Goal: Navigation & Orientation: Find specific page/section

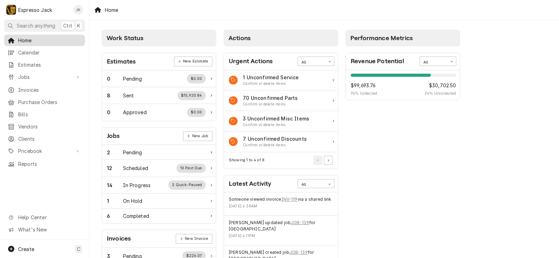
click at [40, 40] on span "Home" at bounding box center [49, 40] width 63 height 7
click at [286, 198] on link "INV-119" at bounding box center [289, 199] width 16 height 6
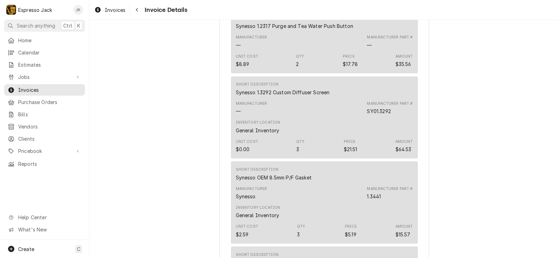
scroll to position [754, 0]
click at [35, 38] on span "Home" at bounding box center [49, 40] width 63 height 7
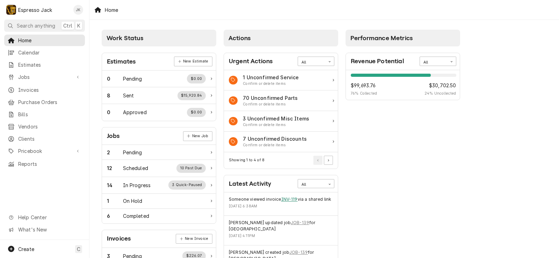
click at [285, 199] on link "INV-119" at bounding box center [289, 199] width 16 height 6
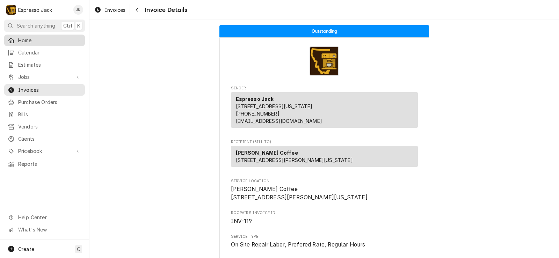
click at [44, 37] on span "Home" at bounding box center [49, 40] width 63 height 7
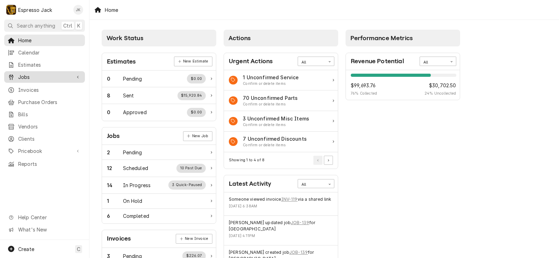
click at [39, 73] on span "Jobs" at bounding box center [44, 76] width 53 height 7
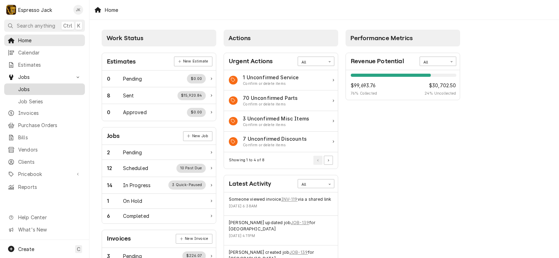
click at [40, 87] on span "Jobs" at bounding box center [49, 89] width 63 height 7
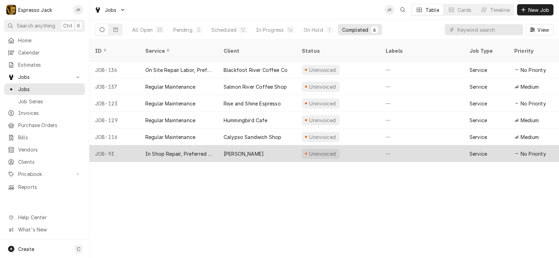
click at [169, 150] on div "In Shop Repair, Preferred Rate" at bounding box center [178, 153] width 67 height 7
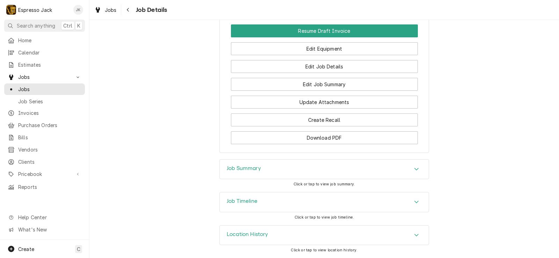
scroll to position [493, 0]
click at [35, 38] on span "Home" at bounding box center [49, 40] width 63 height 7
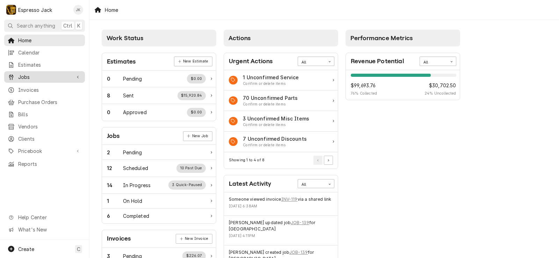
click at [50, 74] on span "Jobs" at bounding box center [44, 76] width 53 height 7
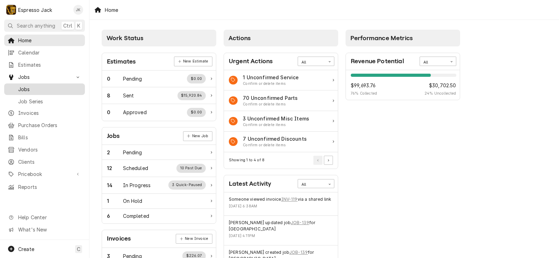
click at [38, 86] on span "Jobs" at bounding box center [49, 89] width 63 height 7
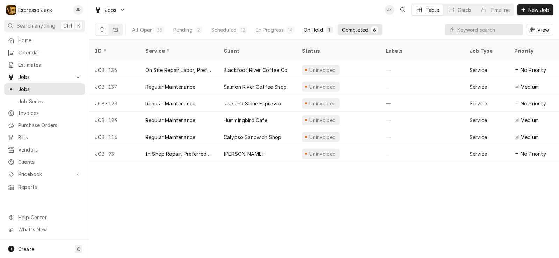
click at [307, 27] on div "On Hold" at bounding box center [313, 29] width 20 height 7
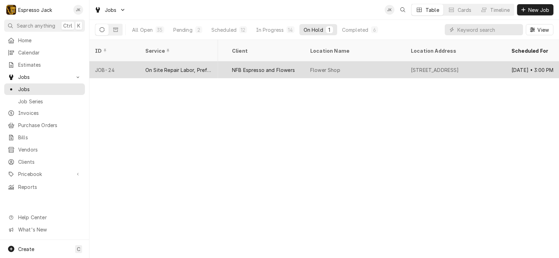
scroll to position [0, 331]
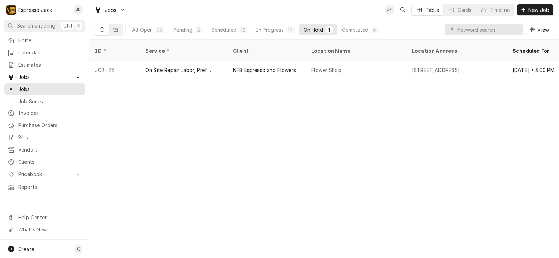
click at [244, 18] on div "Jobs JK Table Cards Timeline New Job" at bounding box center [323, 10] width 469 height 20
click at [266, 24] on button "In Progress 14" at bounding box center [275, 29] width 47 height 11
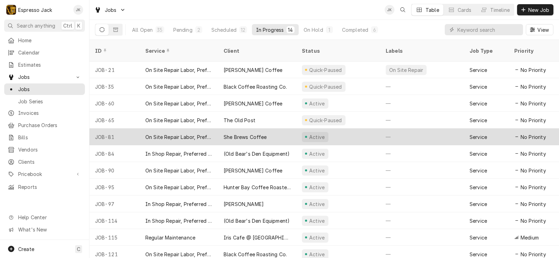
scroll to position [35, 0]
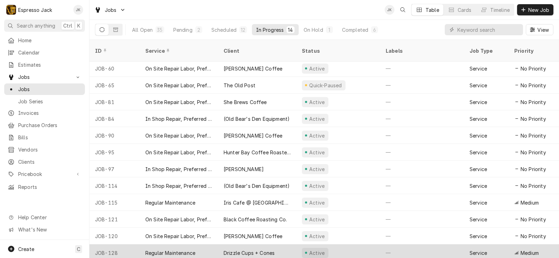
click at [258, 249] on div "Drizzle Cups + Cones" at bounding box center [248, 252] width 51 height 7
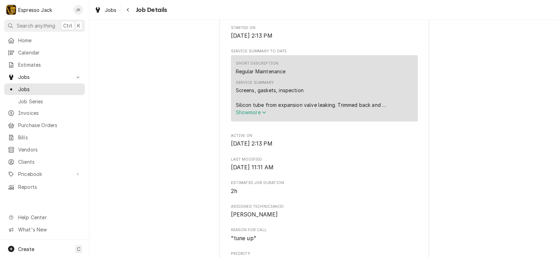
scroll to position [210, 0]
click at [243, 114] on span "Show more" at bounding box center [251, 111] width 31 height 6
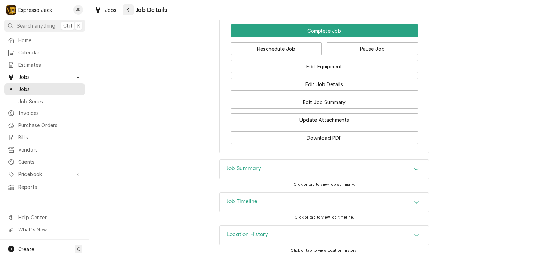
scroll to position [605, 0]
